Goal: Information Seeking & Learning: Learn about a topic

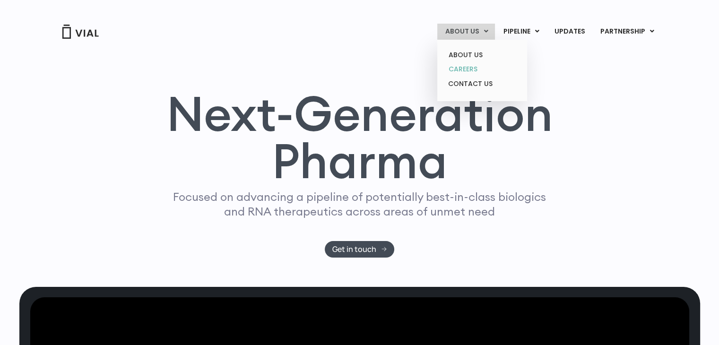
click at [472, 65] on link "CAREERS" at bounding box center [481, 69] width 83 height 15
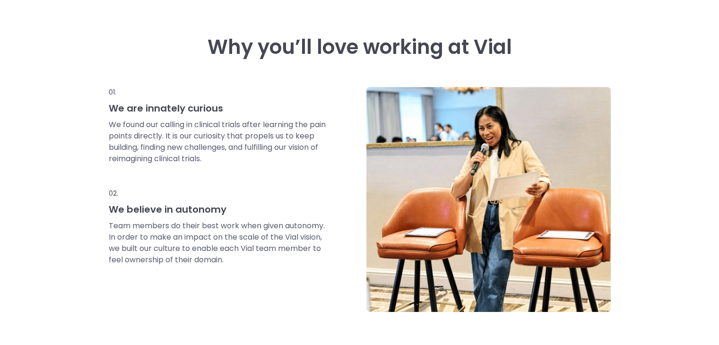
scroll to position [408, 0]
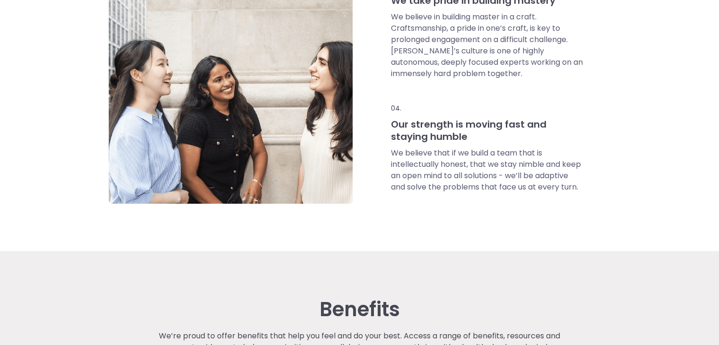
click at [341, 194] on img at bounding box center [231, 91] width 244 height 224
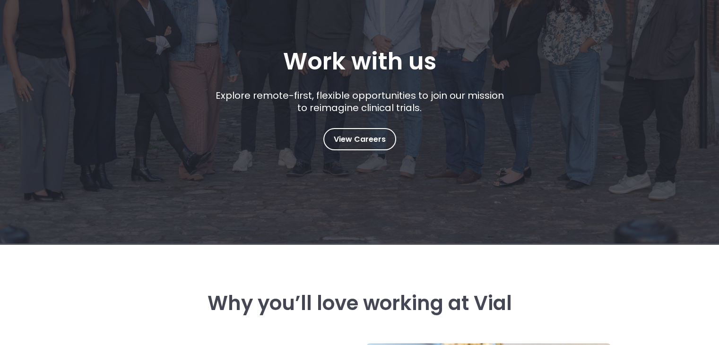
scroll to position [142, 0]
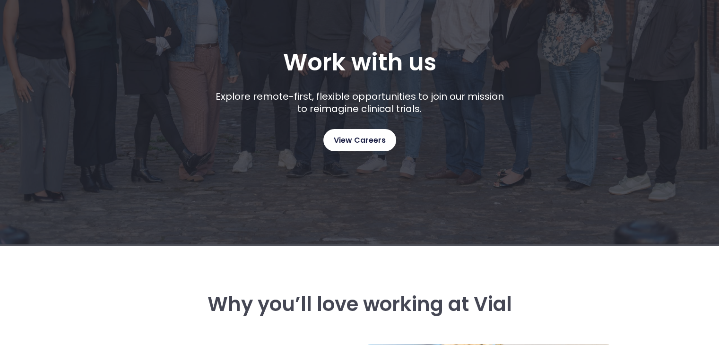
click at [359, 150] on link "View Careers" at bounding box center [359, 140] width 73 height 22
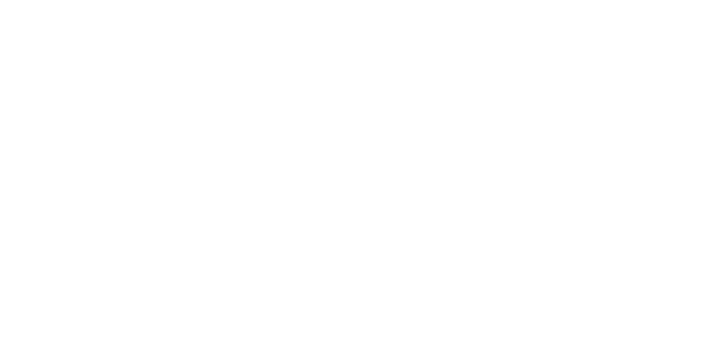
scroll to position [1409, 0]
